Goal: Check status: Check status

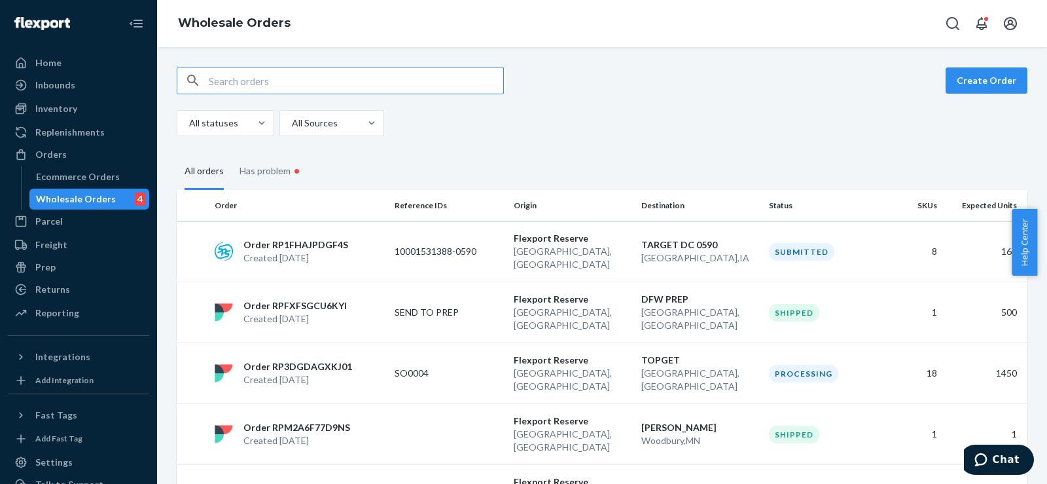
click at [287, 79] on input "text" at bounding box center [356, 80] width 295 height 26
paste input "2910142"
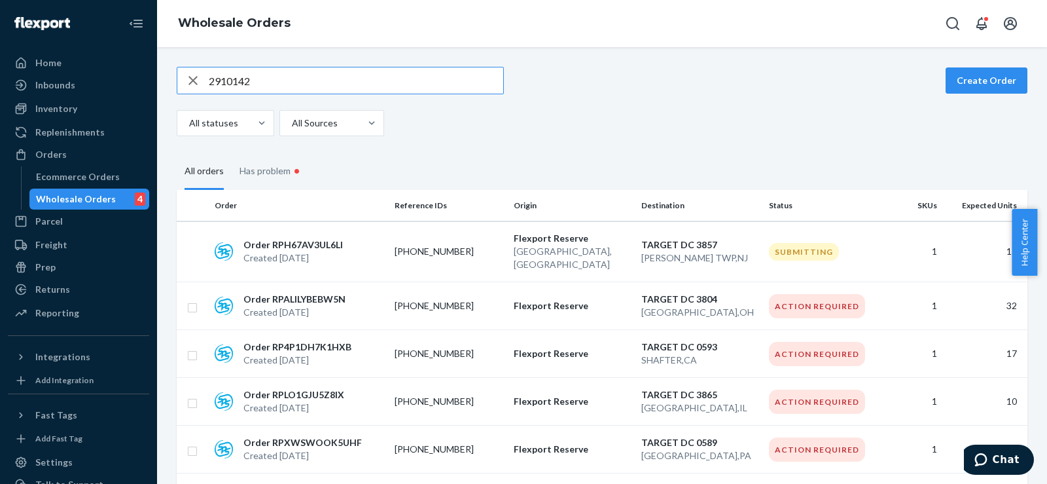
type input "2910142"
